Goal: Transaction & Acquisition: Book appointment/travel/reservation

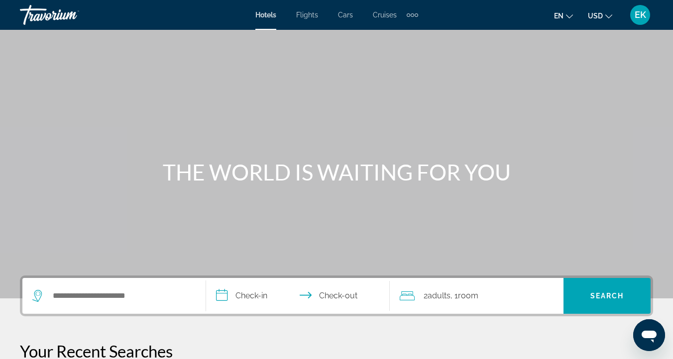
click at [307, 18] on span "Flights" at bounding box center [307, 15] width 22 height 8
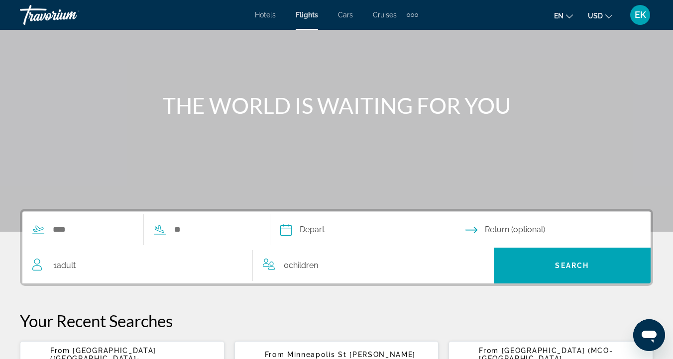
scroll to position [66, 0]
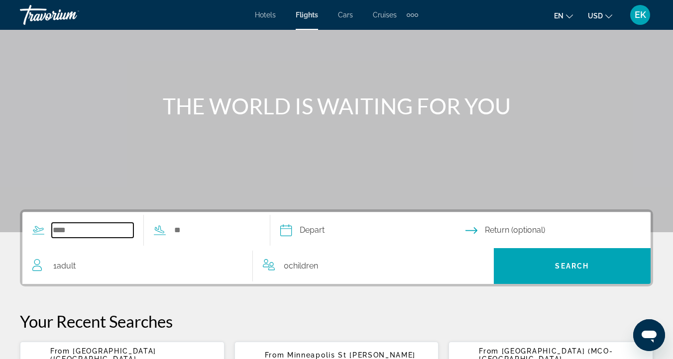
click at [55, 231] on input "Search widget" at bounding box center [93, 230] width 82 height 15
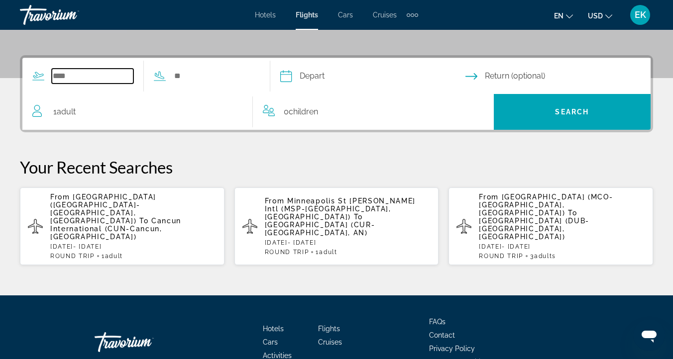
scroll to position [243, 0]
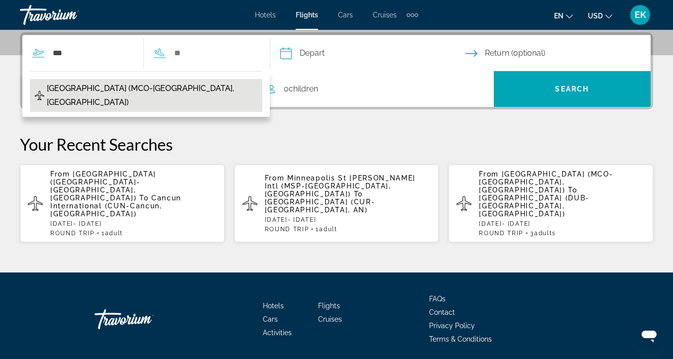
click at [143, 87] on span "[GEOGRAPHIC_DATA] (MCO-[GEOGRAPHIC_DATA], [GEOGRAPHIC_DATA])" at bounding box center [152, 96] width 211 height 28
type input "**********"
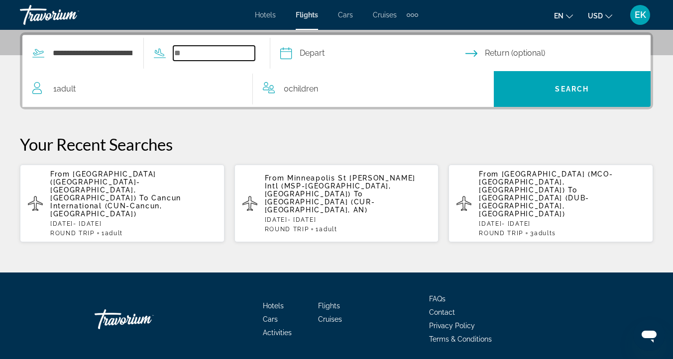
click at [181, 50] on input "Search widget" at bounding box center [214, 53] width 82 height 15
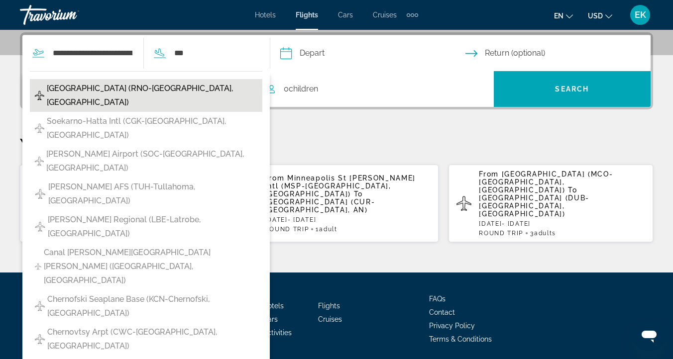
click at [120, 85] on span "[GEOGRAPHIC_DATA] (RNO-[GEOGRAPHIC_DATA], [GEOGRAPHIC_DATA])" at bounding box center [152, 96] width 211 height 28
type input "**********"
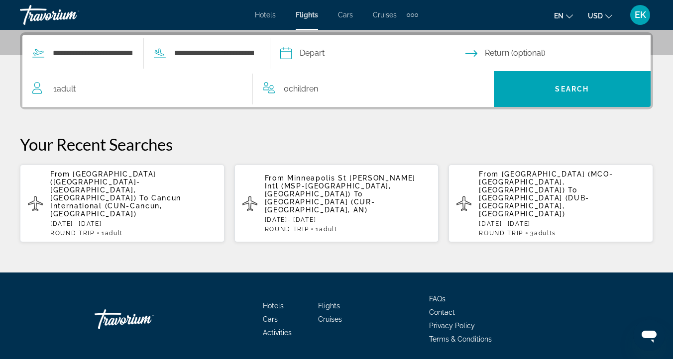
click at [324, 52] on input "Depart date" at bounding box center [372, 54] width 189 height 39
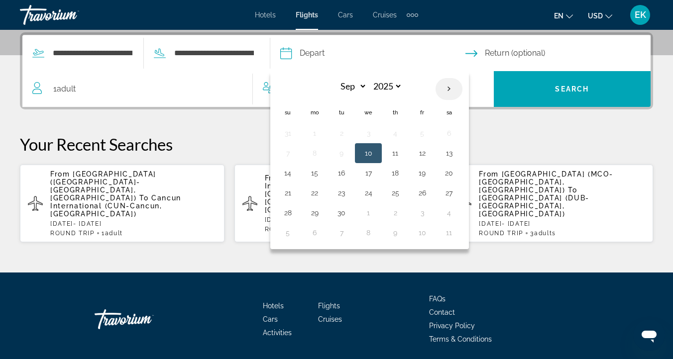
click at [458, 89] on th "Next month" at bounding box center [448, 89] width 27 height 22
select select "*"
click at [322, 149] on button "6" at bounding box center [315, 153] width 16 height 14
type input "**********"
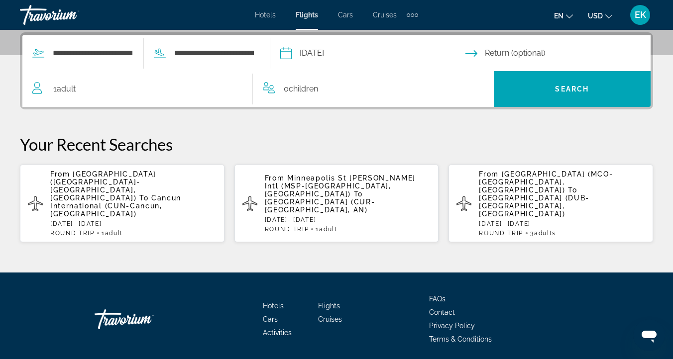
click at [474, 50] on input "Return date" at bounding box center [559, 54] width 189 height 39
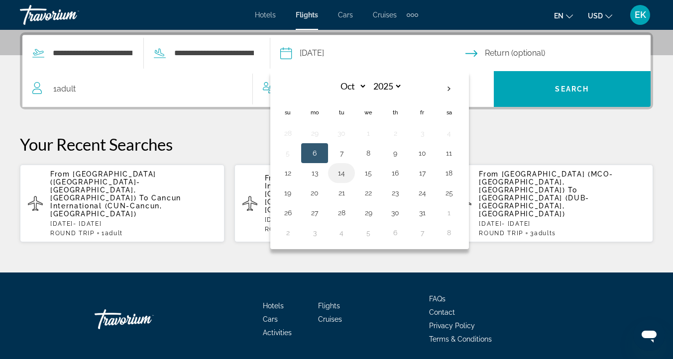
drag, startPoint x: 321, startPoint y: 153, endPoint x: 355, endPoint y: 170, distance: 38.3
click at [355, 171] on tbody "28 29 30 1 2 3 4 5 6 7 8 9 10 11 12 13 14 15 16 17 18 19 20 21 22 23 24 25 26 2…" at bounding box center [368, 182] width 188 height 119
click at [349, 170] on button "14" at bounding box center [341, 173] width 16 height 14
type input "**********"
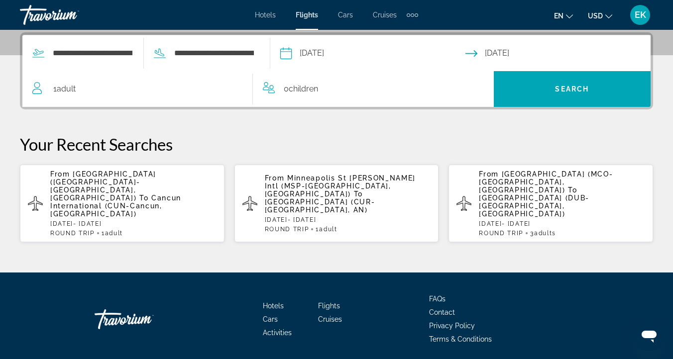
click at [106, 88] on div "1 Adult Adults" at bounding box center [142, 89] width 220 height 14
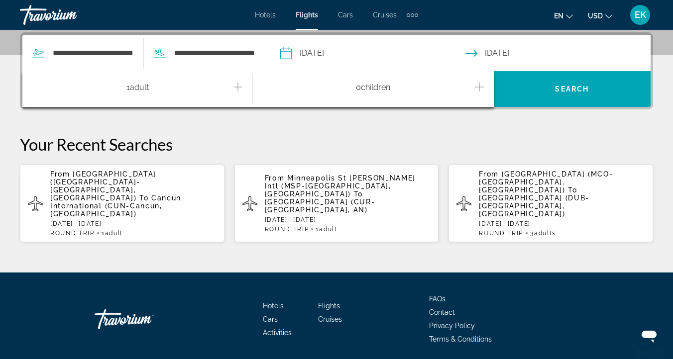
click at [237, 85] on icon "Increment adults" at bounding box center [237, 87] width 9 height 12
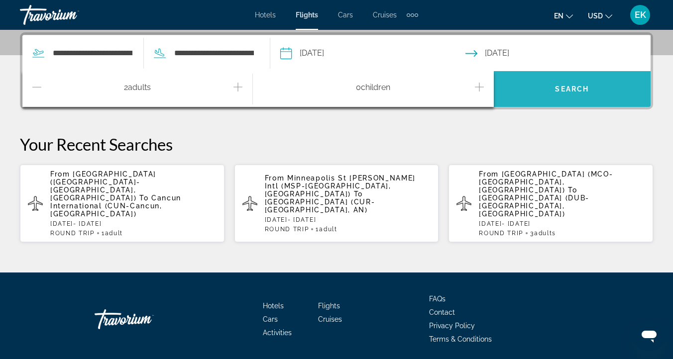
click at [537, 88] on span "Search widget" at bounding box center [572, 89] width 157 height 24
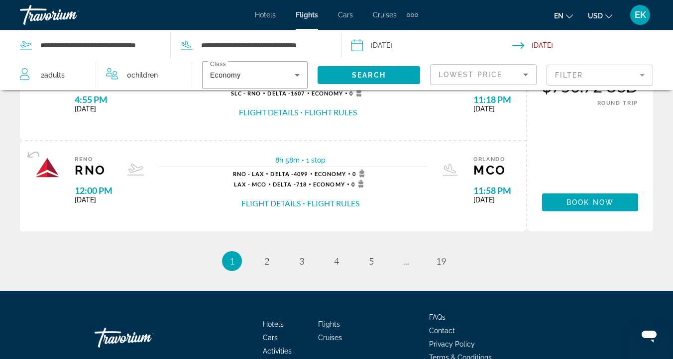
scroll to position [1080, 0]
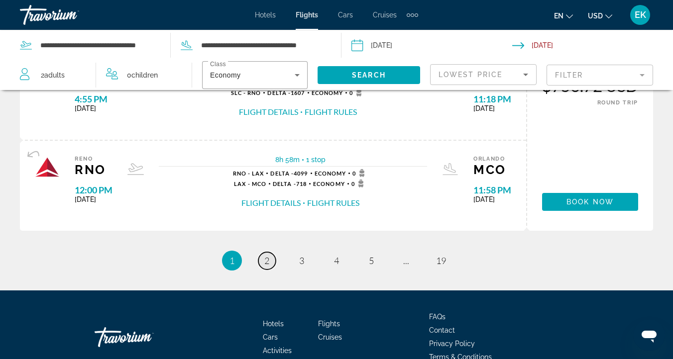
click at [266, 259] on span "2" at bounding box center [266, 260] width 5 height 11
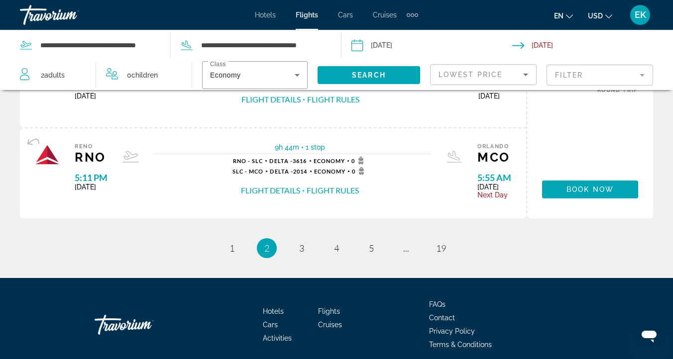
scroll to position [1133, 0]
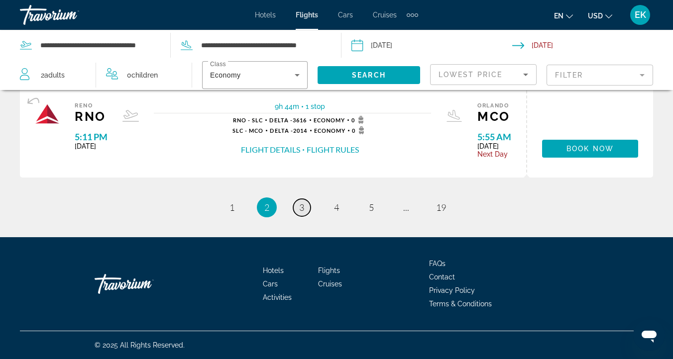
click at [302, 207] on span "3" at bounding box center [301, 207] width 5 height 11
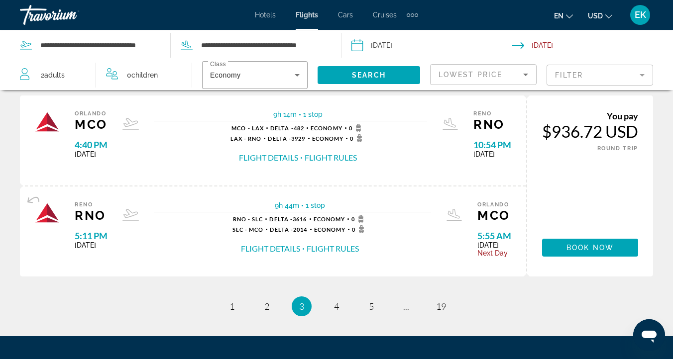
scroll to position [1028, 0]
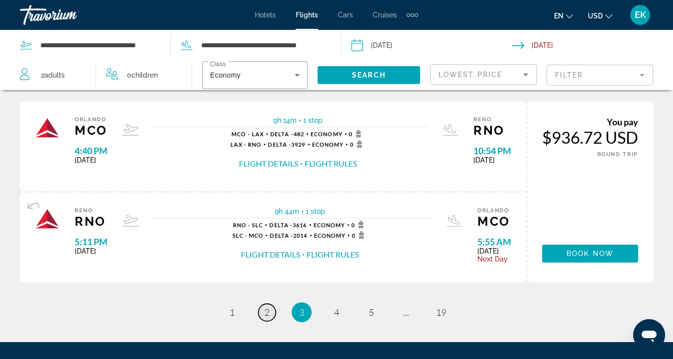
click at [268, 311] on span "2" at bounding box center [266, 312] width 5 height 11
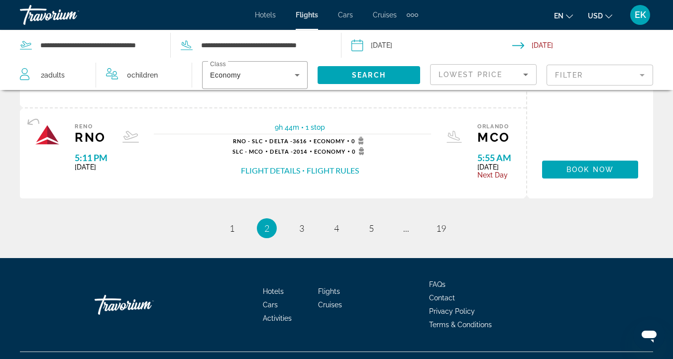
scroll to position [1113, 0]
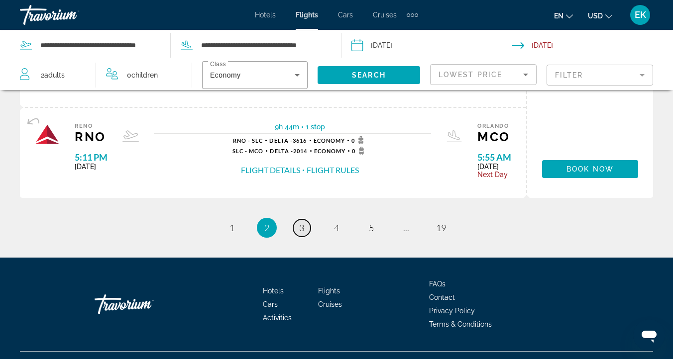
click at [300, 226] on span "3" at bounding box center [301, 227] width 5 height 11
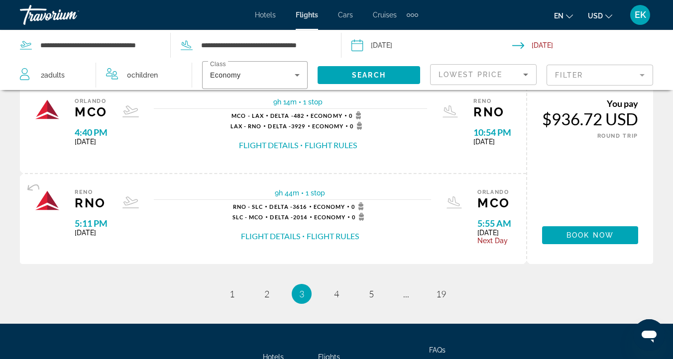
scroll to position [1049, 0]
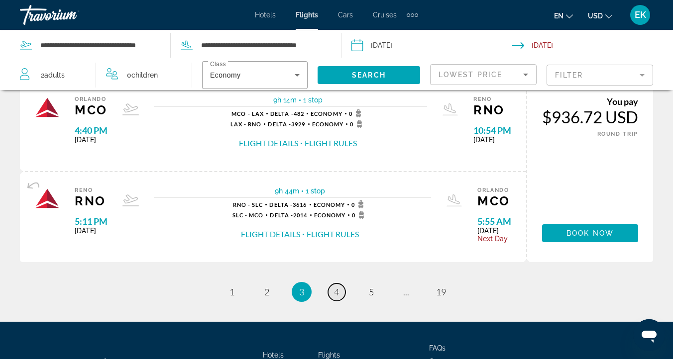
click at [336, 293] on span "4" at bounding box center [336, 292] width 5 height 11
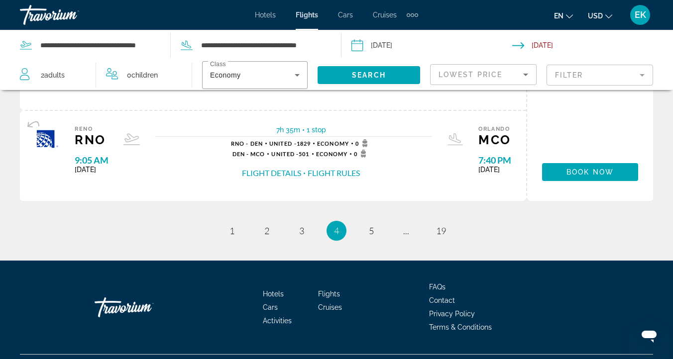
scroll to position [1111, 0]
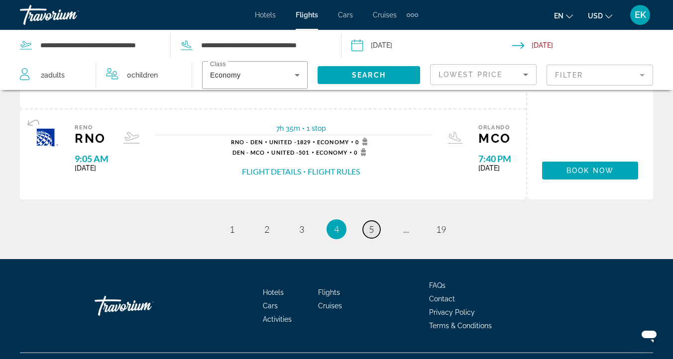
click at [370, 226] on span "5" at bounding box center [371, 229] width 5 height 11
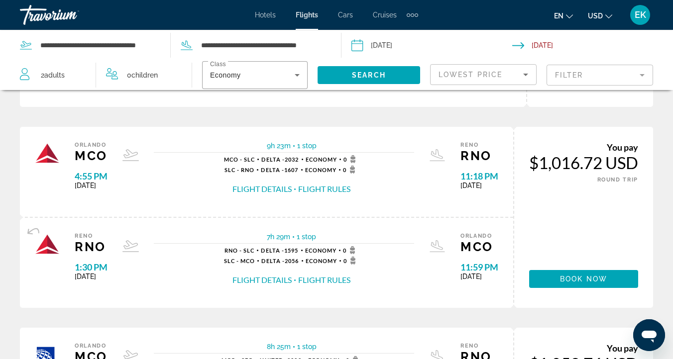
scroll to position [199, 0]
